Goal: Information Seeking & Learning: Learn about a topic

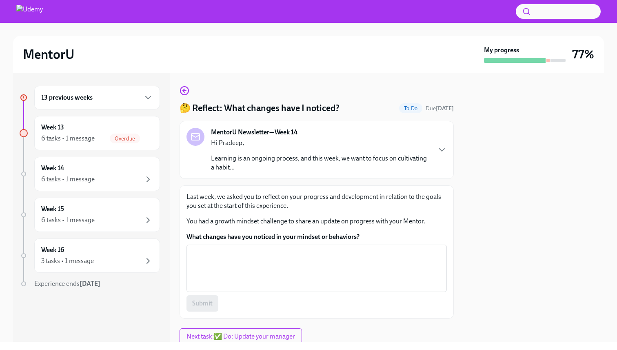
click at [81, 94] on h6 "13 previous weeks" at bounding box center [66, 97] width 51 height 9
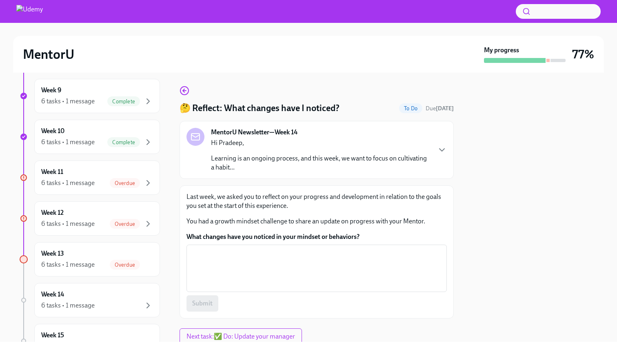
scroll to position [450, 0]
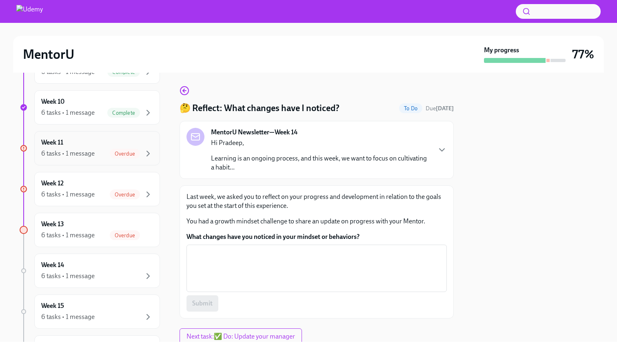
click at [100, 144] on div "Week 11 6 tasks • 1 message Overdue" at bounding box center [97, 148] width 112 height 20
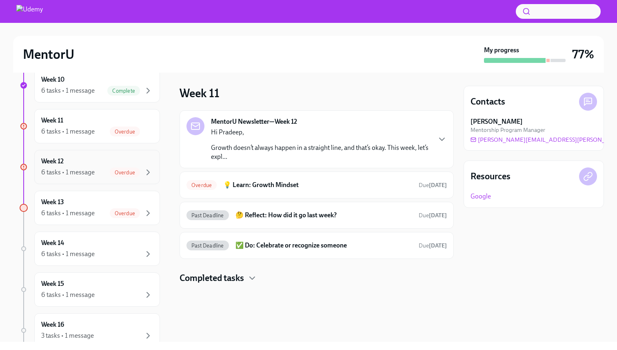
scroll to position [467, 0]
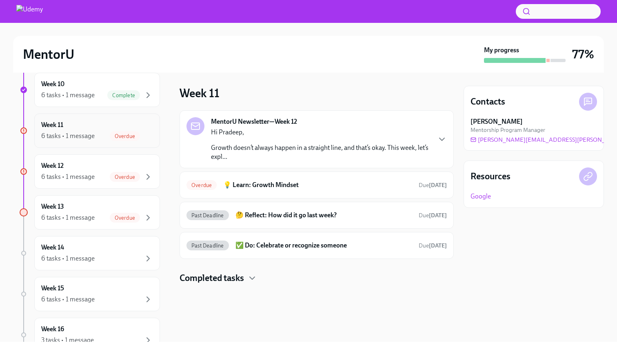
click at [117, 138] on span "Overdue" at bounding box center [125, 136] width 30 height 6
click at [60, 131] on div "Week 11 6 tasks • 1 message Overdue" at bounding box center [97, 130] width 112 height 20
click at [283, 186] on h6 "💡 Learn: Growth Mindset" at bounding box center [317, 184] width 189 height 9
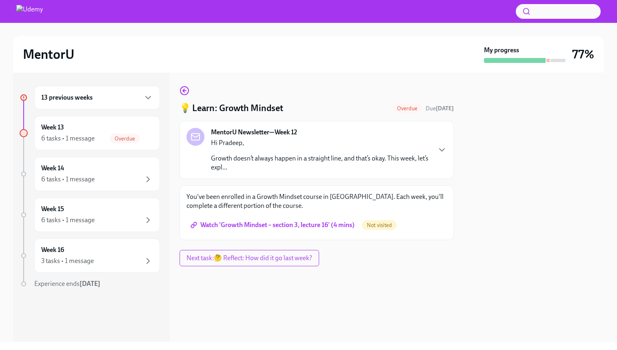
click at [276, 226] on span "Watch 'Growth Mindset – section 3, lecture 16' (4 mins)" at bounding box center [273, 225] width 163 height 8
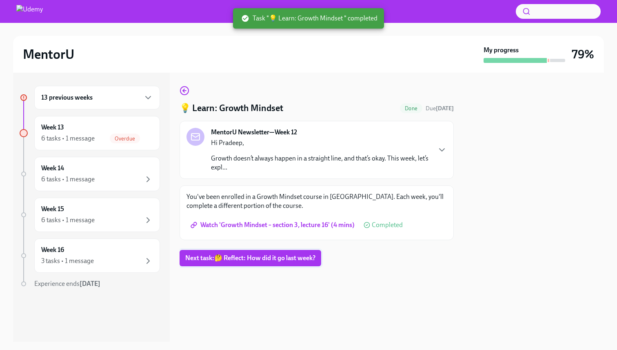
click at [244, 255] on span "Next task : 🤔 Reflect: How did it go last week?" at bounding box center [250, 258] width 130 height 8
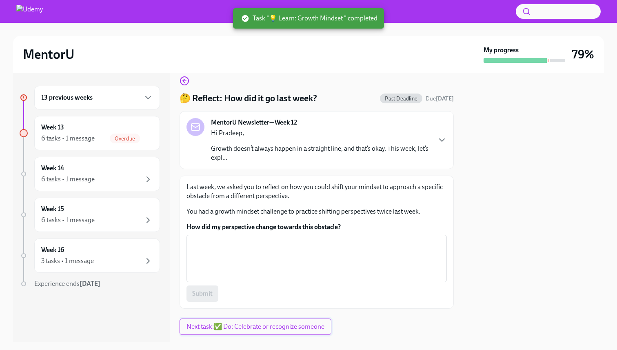
scroll to position [13, 0]
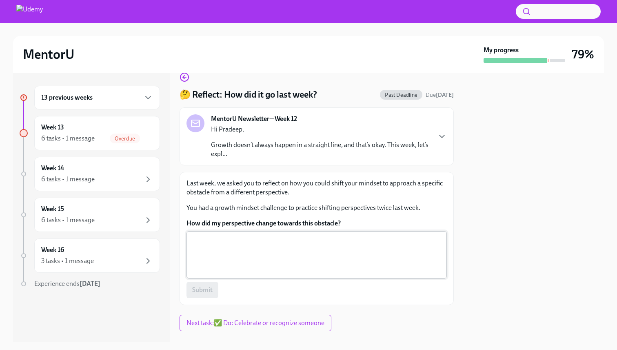
click at [255, 239] on textarea "How did my perspective change towards this obstacle?" at bounding box center [317, 254] width 251 height 39
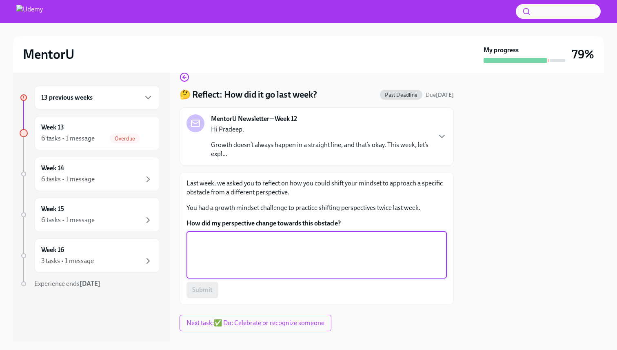
click at [247, 241] on textarea "How did my perspective change towards this obstacle?" at bounding box center [317, 254] width 251 height 39
type textarea "by gaining more knowledge and research"
click at [202, 294] on span "Submit" at bounding box center [202, 290] width 20 height 8
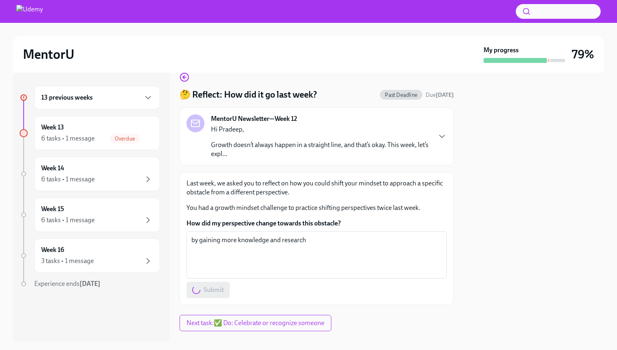
scroll to position [29, 0]
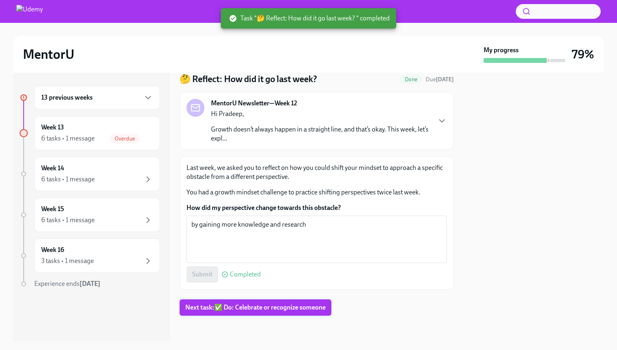
click at [271, 308] on span "Next task : ✅ Do: Celebrate or recognize someone" at bounding box center [255, 307] width 140 height 8
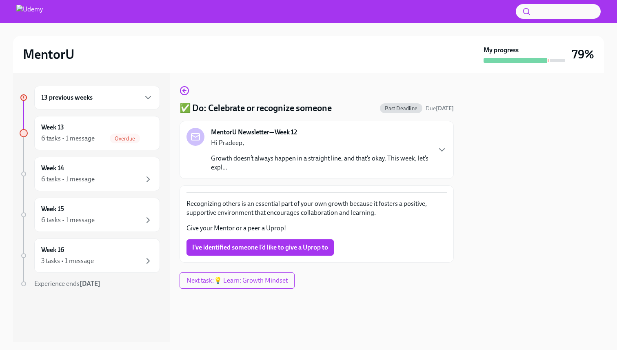
click at [345, 156] on p "Growth doesn’t always happen in a straight line, and that’s okay. This week, le…" at bounding box center [321, 163] width 220 height 18
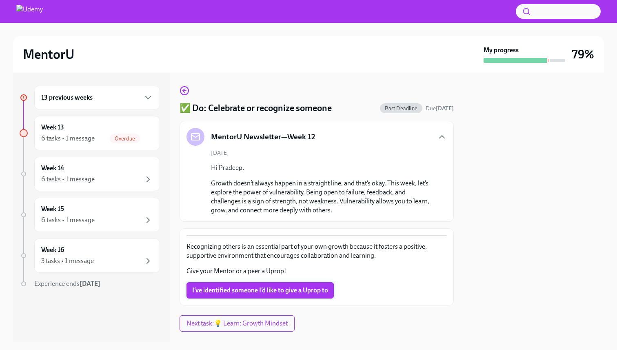
click at [280, 289] on span "I’ve identified someone I’d like to give a Uprop to" at bounding box center [260, 290] width 136 height 8
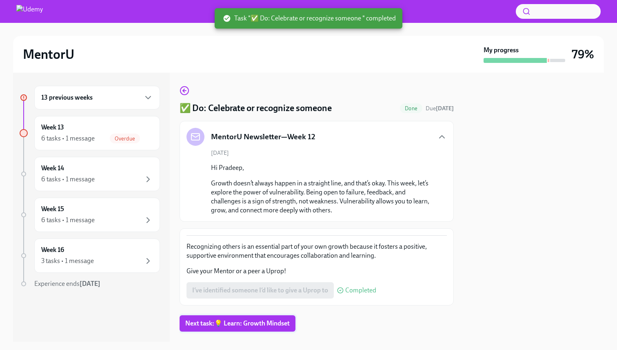
click at [265, 324] on span "Next task : 💡 Learn: Growth Mindset" at bounding box center [237, 323] width 105 height 8
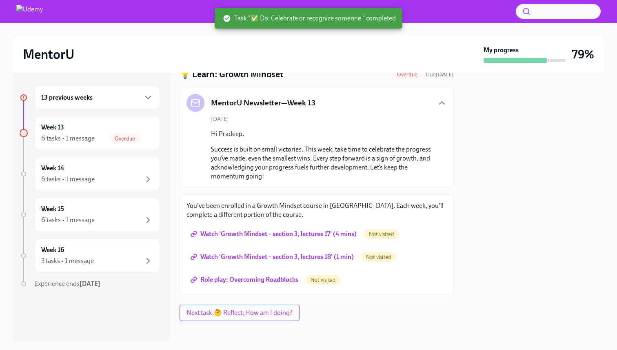
scroll to position [39, 0]
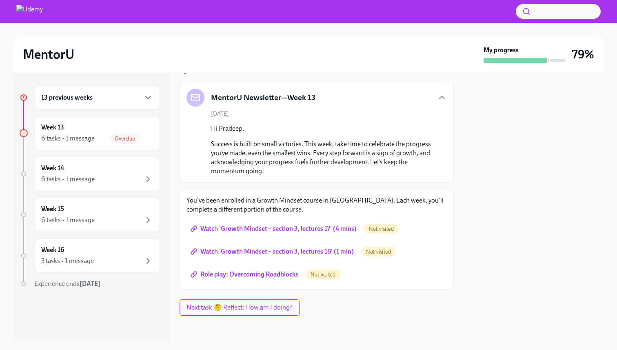
click at [302, 230] on span "Watch 'Growth Mindset – section 3, lectures 17' (4 mins)" at bounding box center [274, 229] width 165 height 8
click at [239, 249] on span "Watch 'Growth Mindset – section 3, lectures 18' (1 min)" at bounding box center [273, 251] width 162 height 8
click at [234, 274] on span "Role play: Overcoming Roadblocks" at bounding box center [245, 274] width 106 height 8
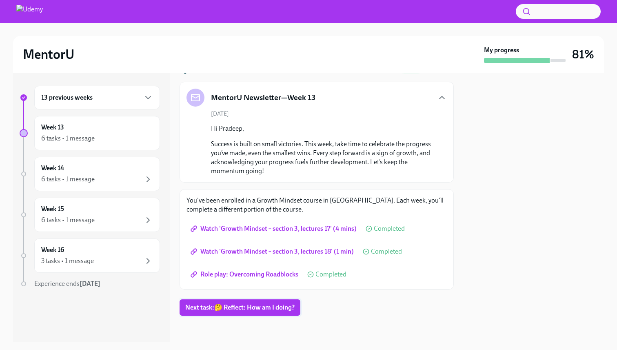
click at [246, 301] on button "Next task : 🤔 Reflect: How am I doing?" at bounding box center [240, 307] width 121 height 16
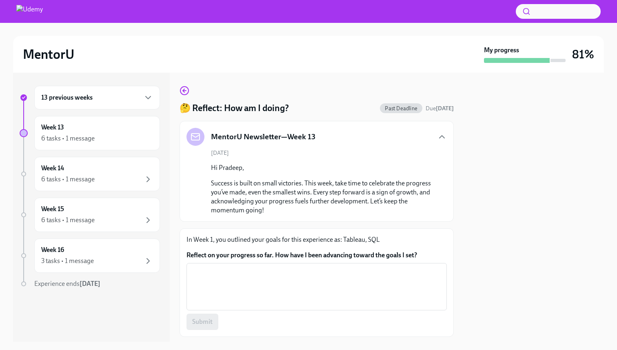
scroll to position [11, 0]
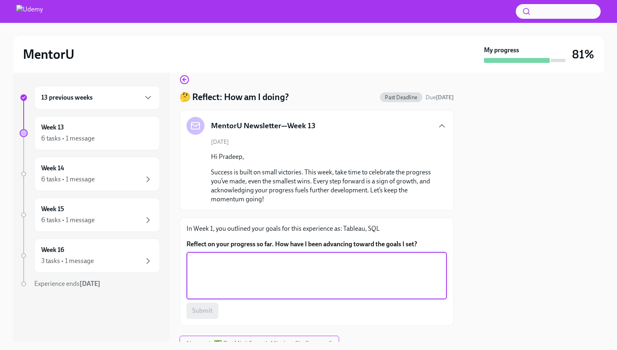
click at [254, 261] on textarea "Reflect on your progress so far. How have I been advancing toward the goals I s…" at bounding box center [317, 275] width 251 height 39
type textarea "Very close"
click at [216, 314] on button "Submit" at bounding box center [203, 311] width 32 height 16
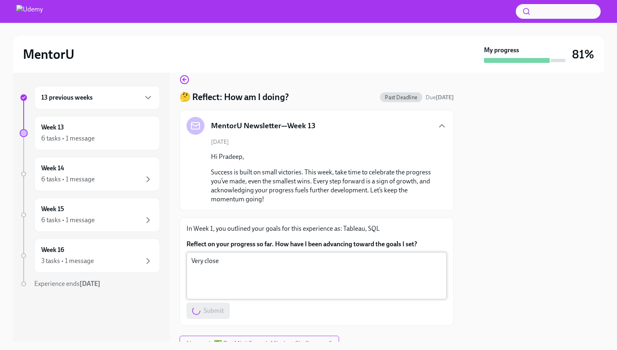
scroll to position [47, 0]
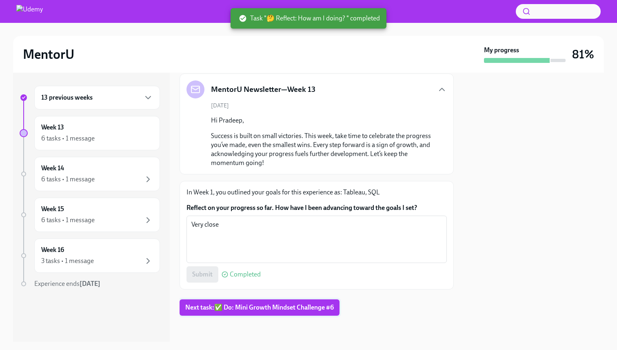
click at [273, 303] on button "Next task : ✅ Do: Mini Growth Mindset Challenge #6" at bounding box center [260, 307] width 160 height 16
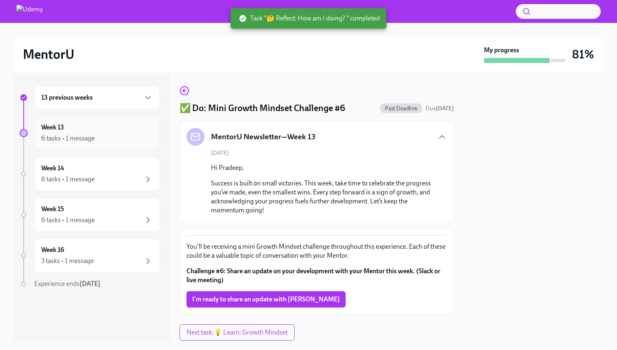
click at [93, 138] on div "6 tasks • 1 message" at bounding box center [67, 138] width 53 height 9
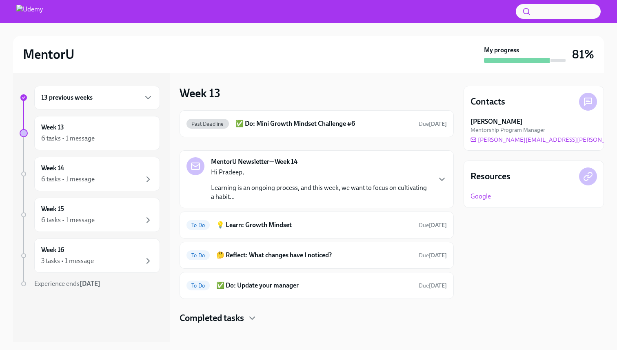
click at [274, 187] on p "Learning is an ongoing process, and this week, we want to focus on cultivating …" at bounding box center [321, 192] width 220 height 18
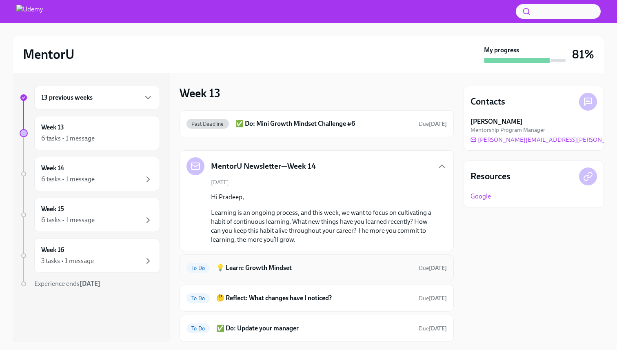
click at [265, 267] on h6 "💡 Learn: Growth Mindset" at bounding box center [314, 267] width 196 height 9
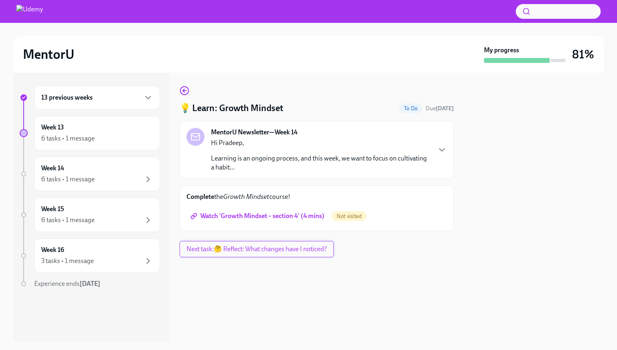
click at [268, 252] on span "Next task : 🤔 Reflect: What changes have I noticed?" at bounding box center [257, 249] width 140 height 8
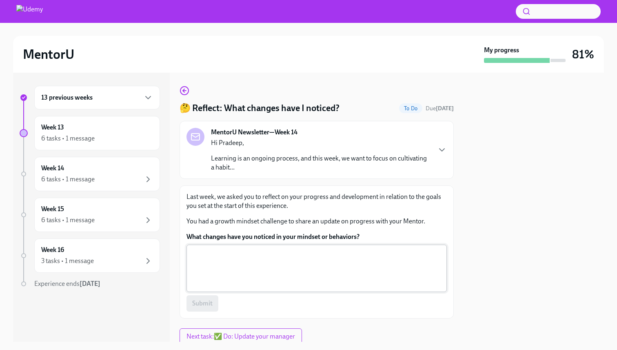
click at [229, 267] on textarea "What changes have you noticed in your mindset or behaviors?" at bounding box center [317, 268] width 251 height 39
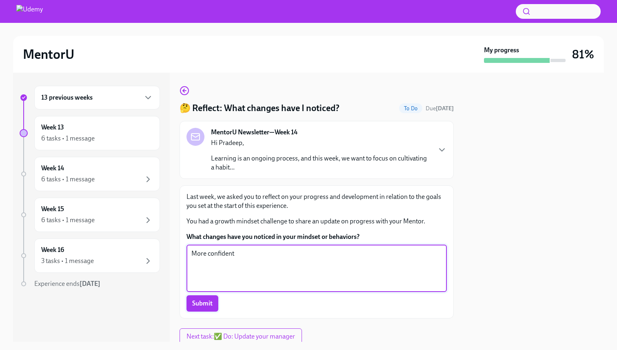
type textarea "More confident"
click at [208, 311] on button "Submit" at bounding box center [203, 303] width 32 height 16
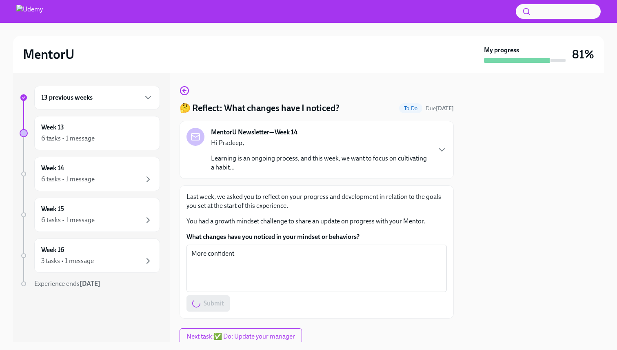
scroll to position [29, 0]
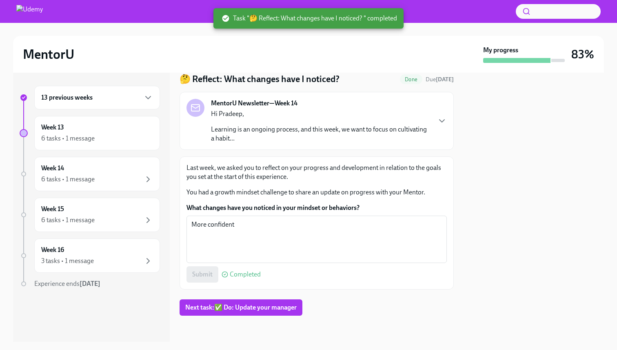
click at [327, 127] on p "Learning is an ongoing process, and this week, we want to focus on cultivating …" at bounding box center [321, 134] width 220 height 18
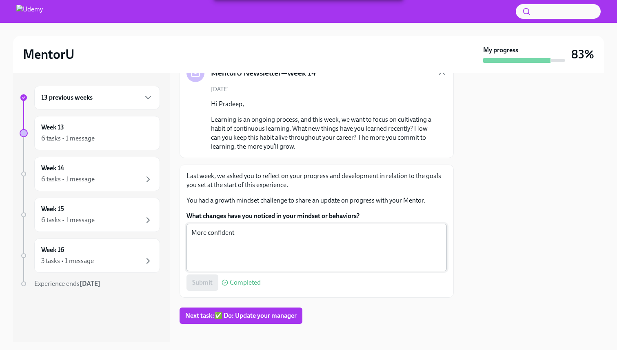
scroll to position [72, 0]
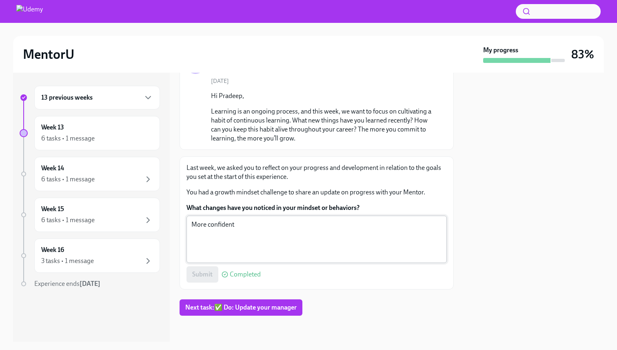
click at [250, 304] on span "Next task : ✅ Do: Update your manager" at bounding box center [240, 307] width 111 height 8
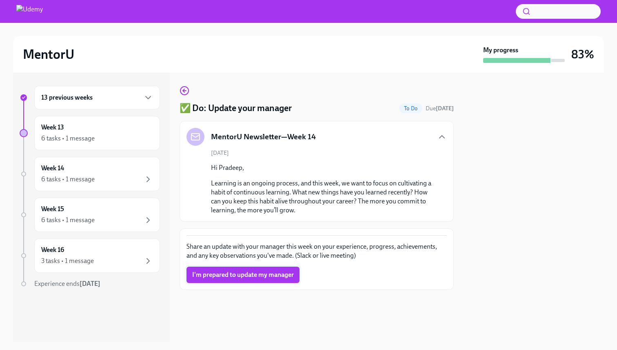
click at [257, 275] on span "I'm prepared to update my manager" at bounding box center [243, 275] width 102 height 8
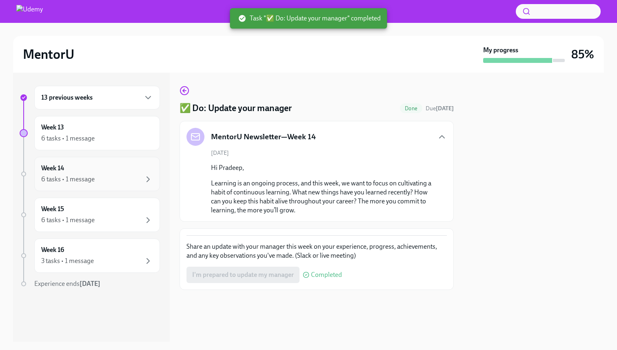
click at [107, 174] on div "Week 14 6 tasks • 1 message" at bounding box center [97, 174] width 112 height 20
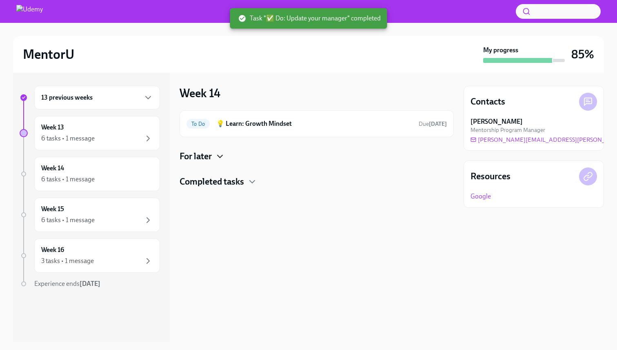
click at [224, 160] on icon "button" at bounding box center [220, 156] width 10 height 10
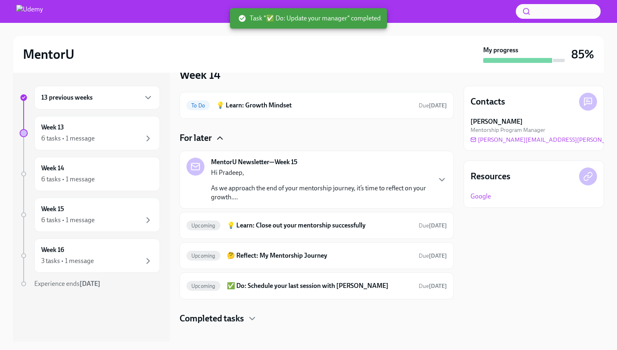
scroll to position [27, 0]
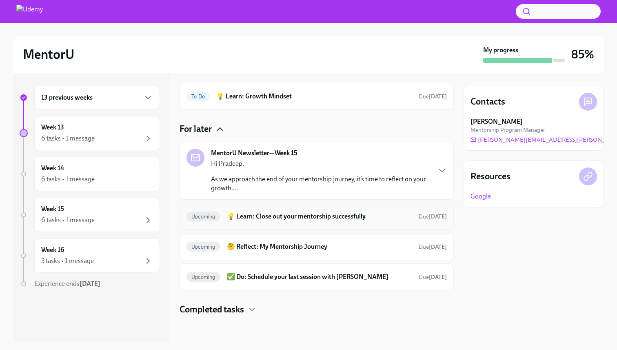
click at [254, 215] on h6 "💡 Learn: Close out your mentorship successfully" at bounding box center [319, 216] width 185 height 9
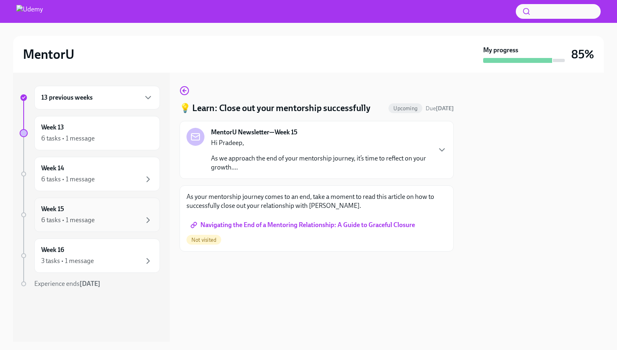
click at [94, 212] on div "Week 15 6 tasks • 1 message" at bounding box center [97, 215] width 112 height 20
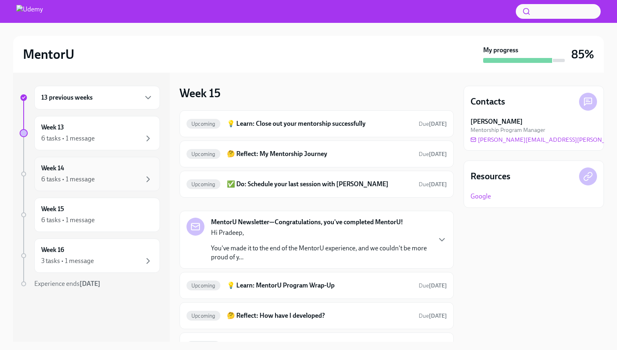
click at [111, 181] on div "6 tasks • 1 message" at bounding box center [97, 179] width 112 height 10
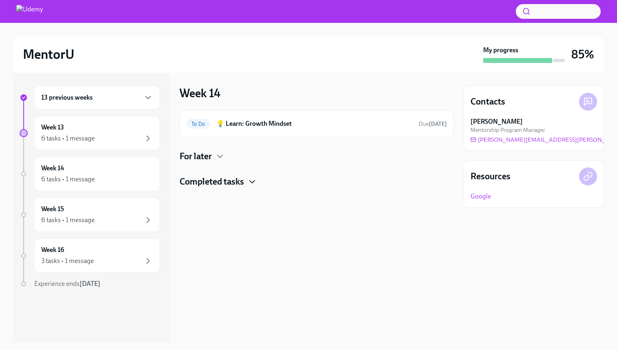
click at [255, 185] on icon "button" at bounding box center [252, 182] width 10 height 10
